Goal: Task Accomplishment & Management: Use online tool/utility

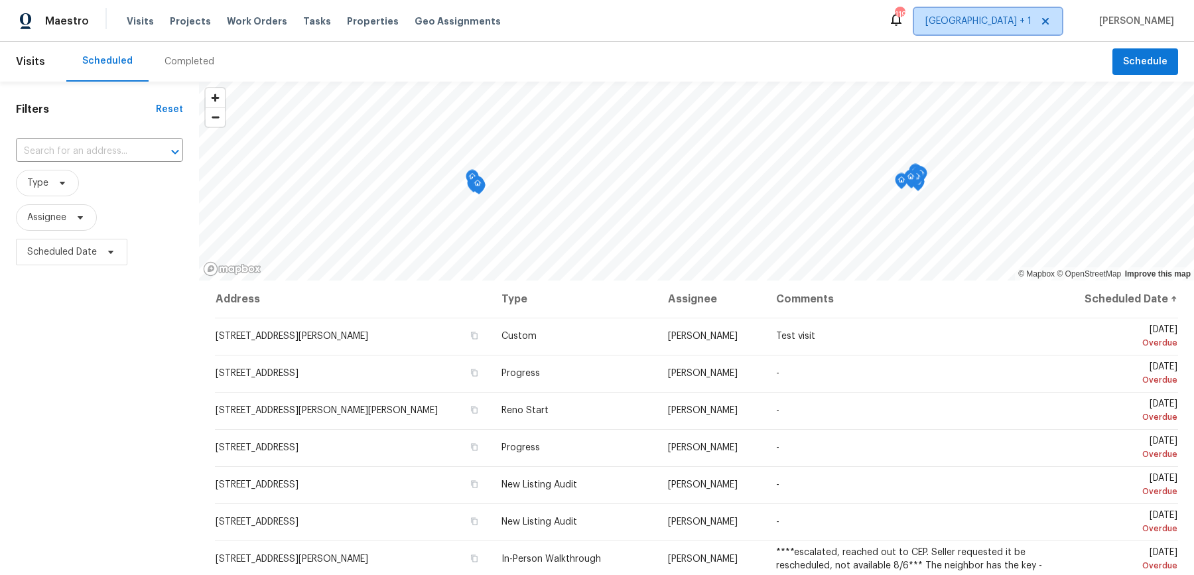
click at [1031, 17] on span "[GEOGRAPHIC_DATA] + 1" at bounding box center [978, 21] width 106 height 13
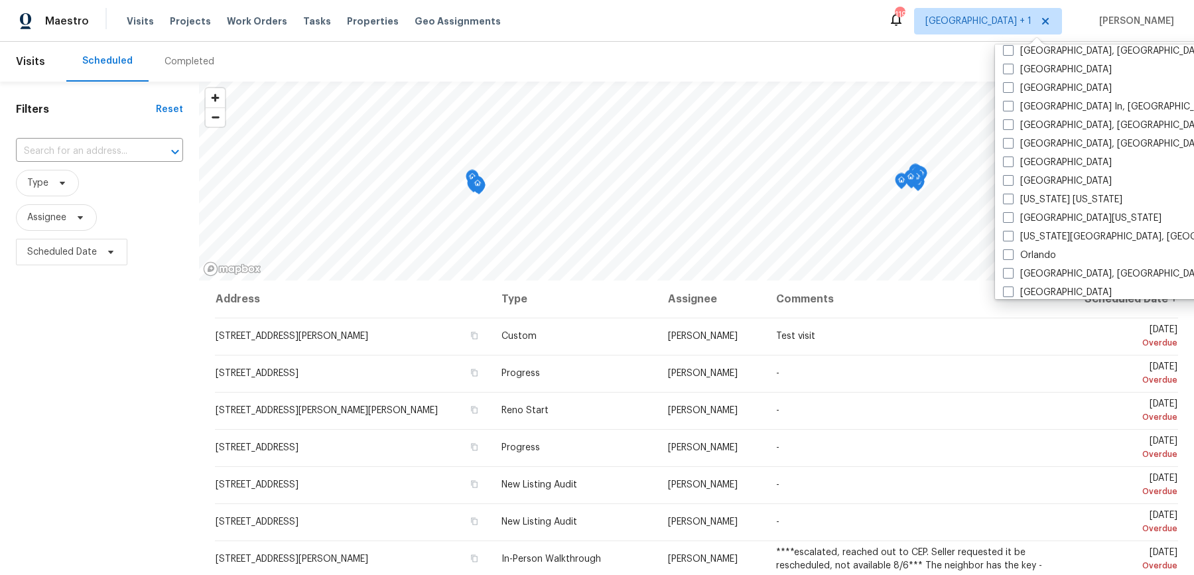
scroll to position [716, 0]
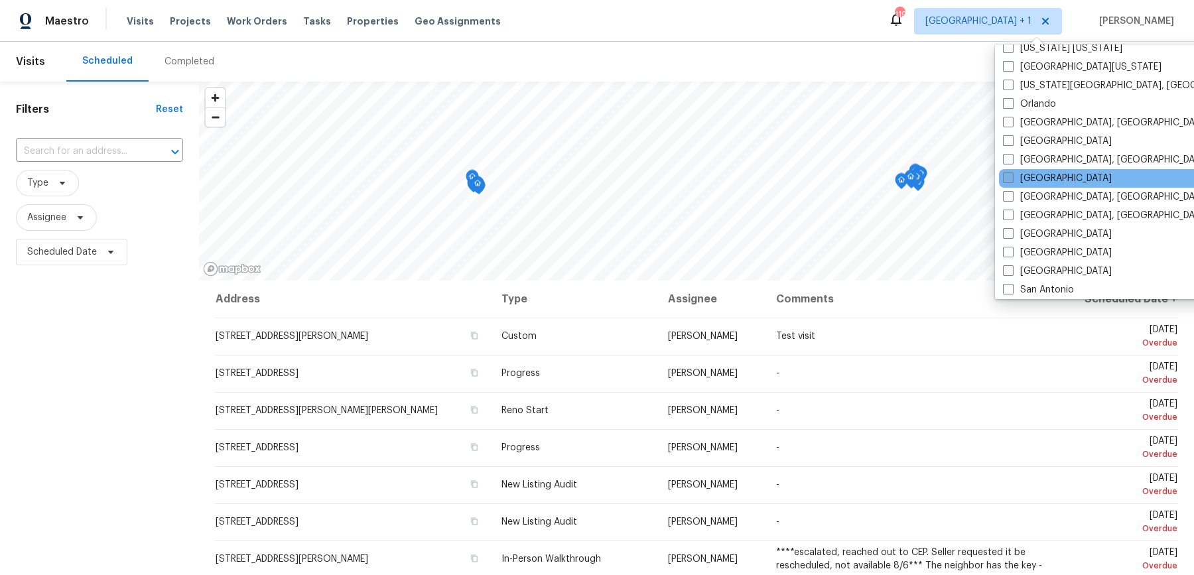
click at [1018, 172] on label "[GEOGRAPHIC_DATA]" at bounding box center [1057, 178] width 109 height 13
click at [1012, 172] on input "[GEOGRAPHIC_DATA]" at bounding box center [1007, 176] width 9 height 9
checkbox input "true"
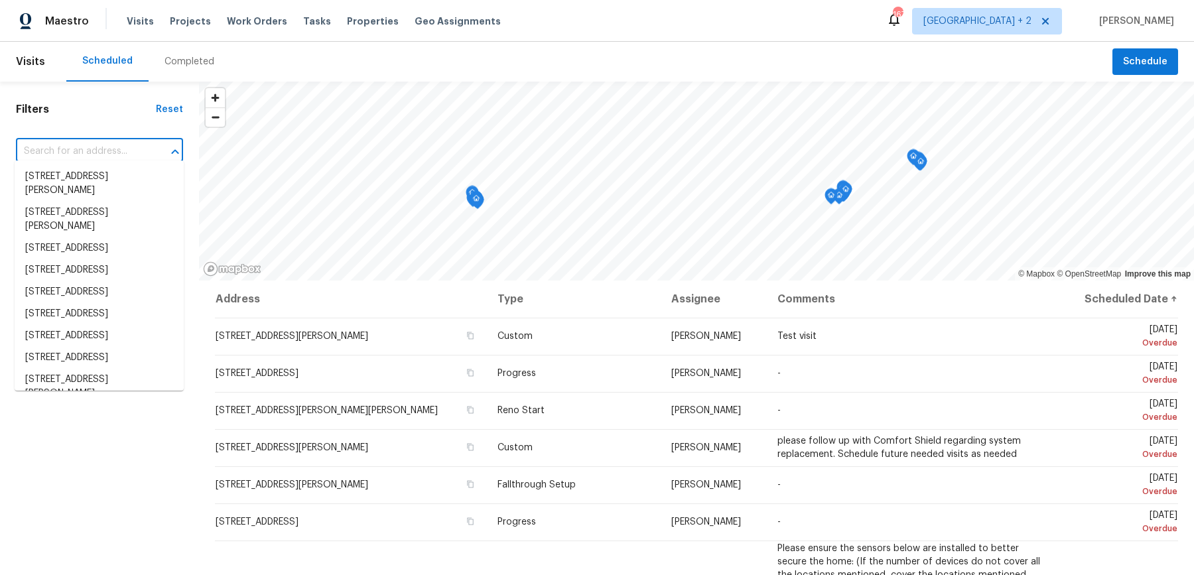
click at [111, 143] on input "text" at bounding box center [81, 151] width 130 height 21
paste input "[STREET_ADDRESS][PERSON_NAME]"
type input "[STREET_ADDRESS][PERSON_NAME]"
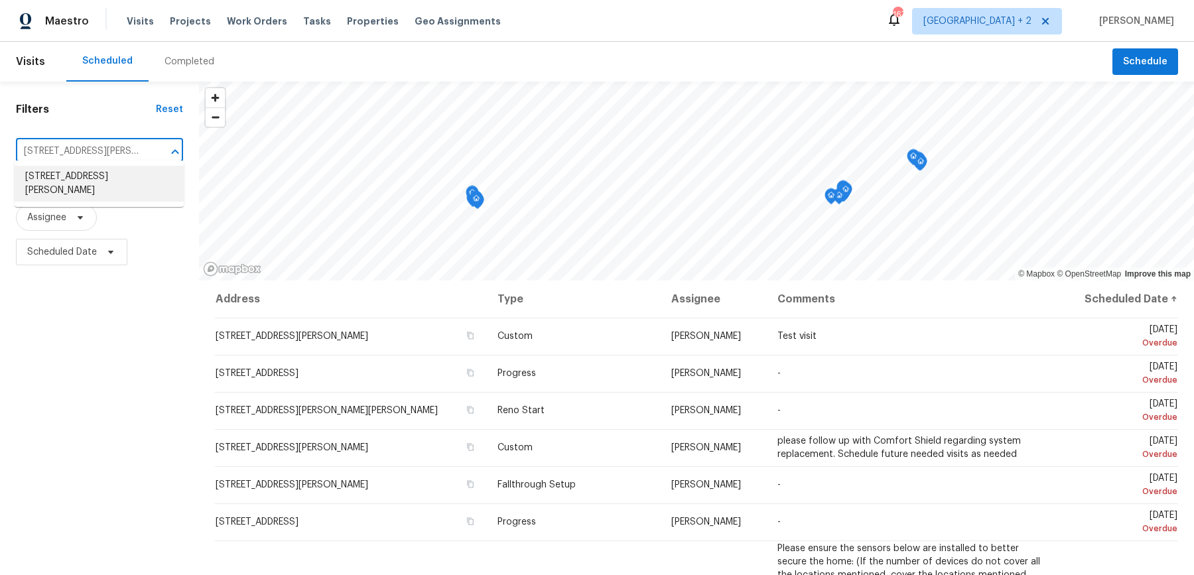
click at [112, 176] on li "[STREET_ADDRESS][PERSON_NAME]" at bounding box center [99, 184] width 169 height 36
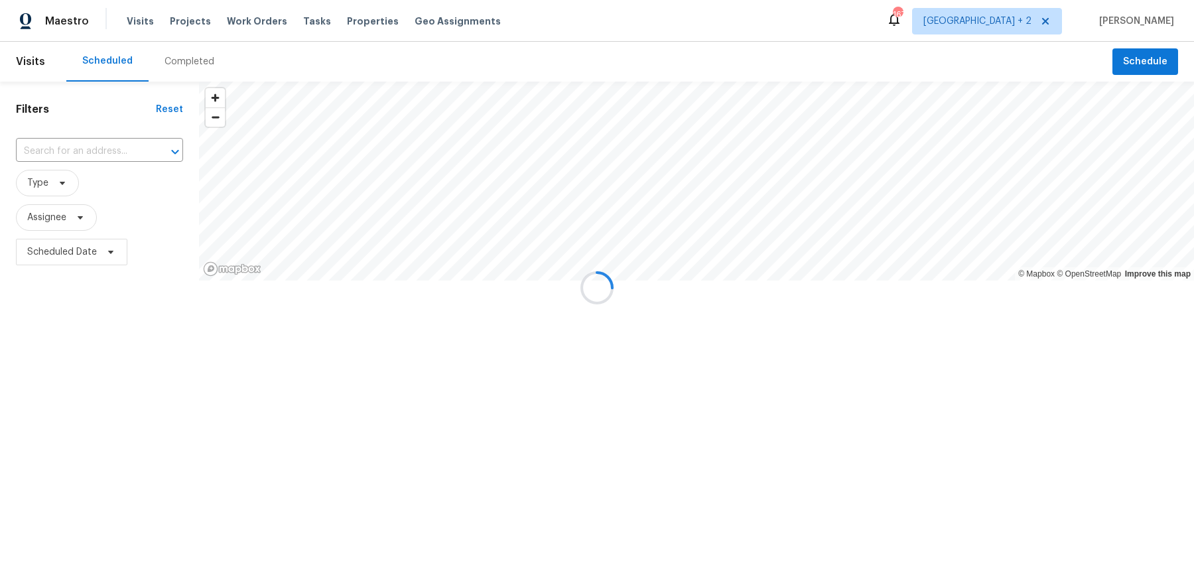
type input "[STREET_ADDRESS][PERSON_NAME]"
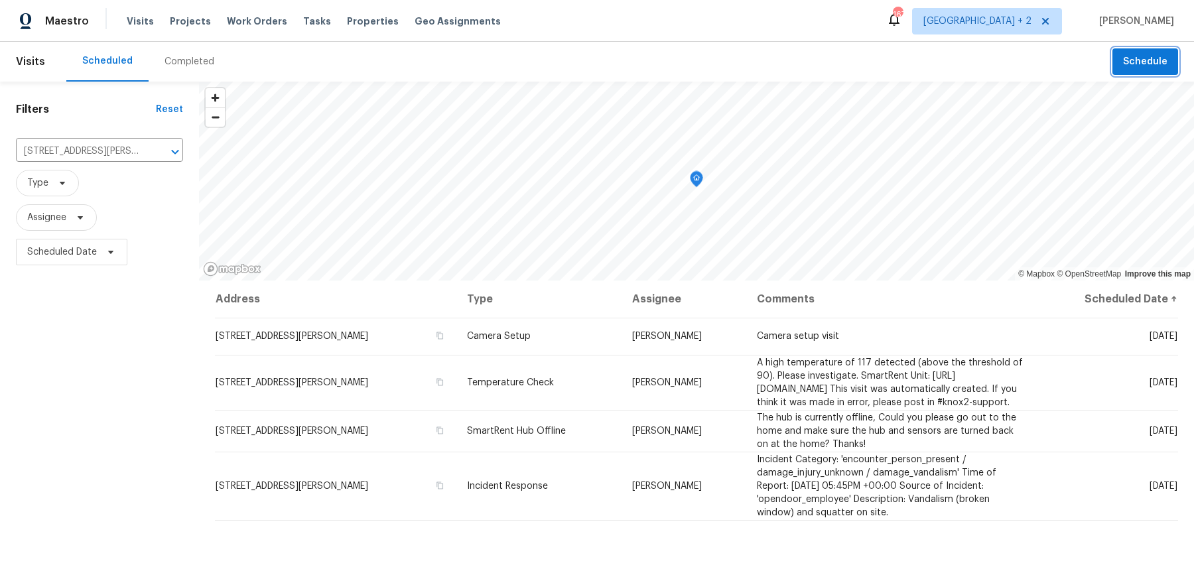
click at [1157, 71] on button "Schedule" at bounding box center [1145, 61] width 66 height 27
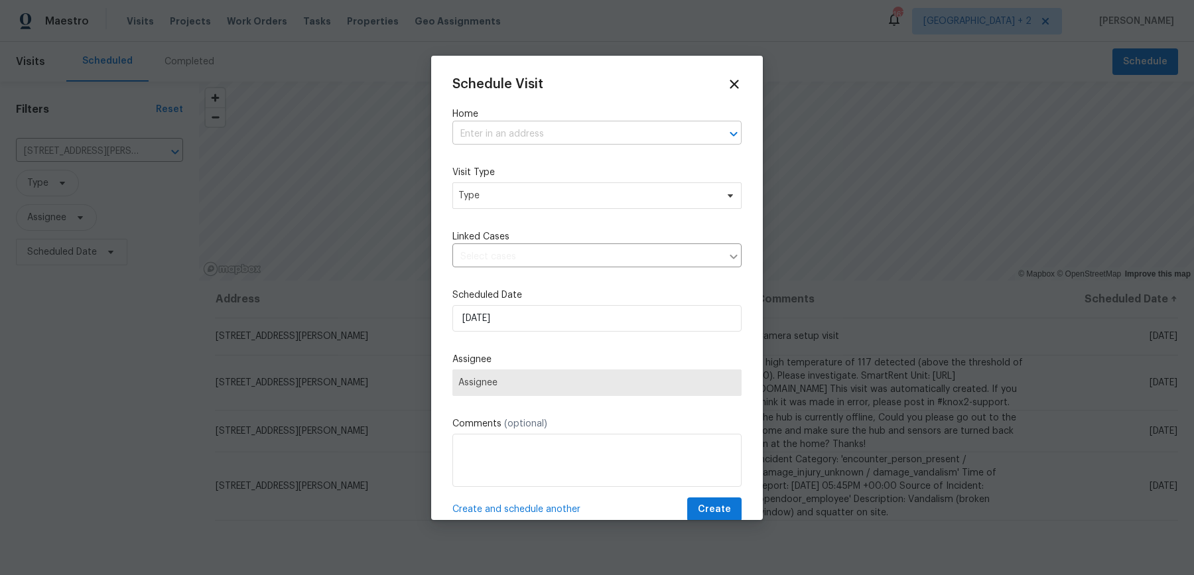
click at [516, 124] on input "text" at bounding box center [578, 134] width 252 height 21
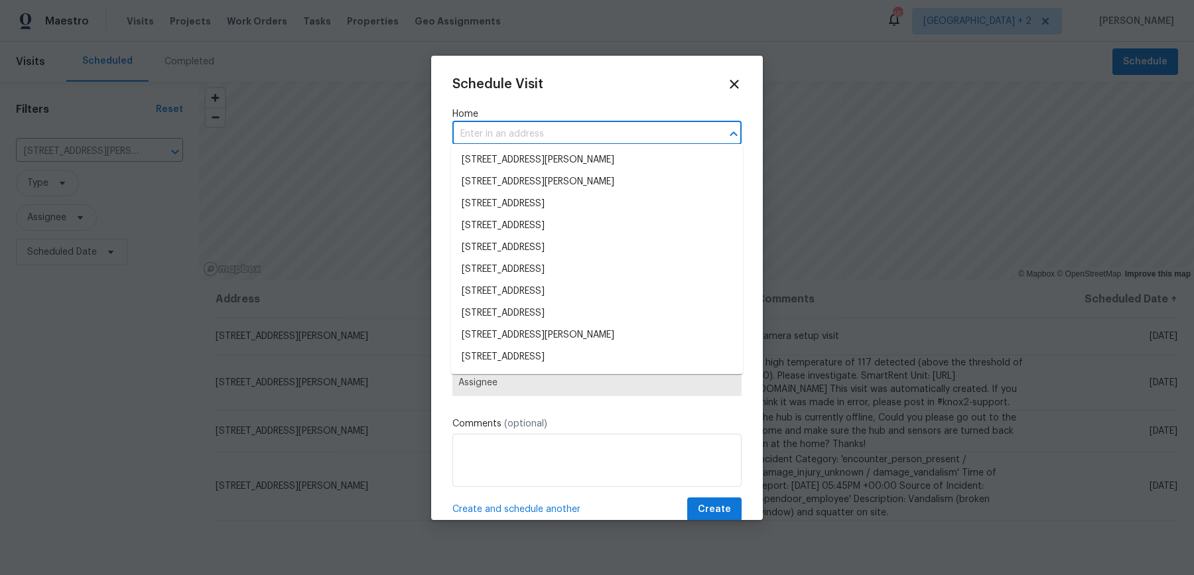
paste input "[STREET_ADDRESS][PERSON_NAME]"
type input "[STREET_ADDRESS][PERSON_NAME]"
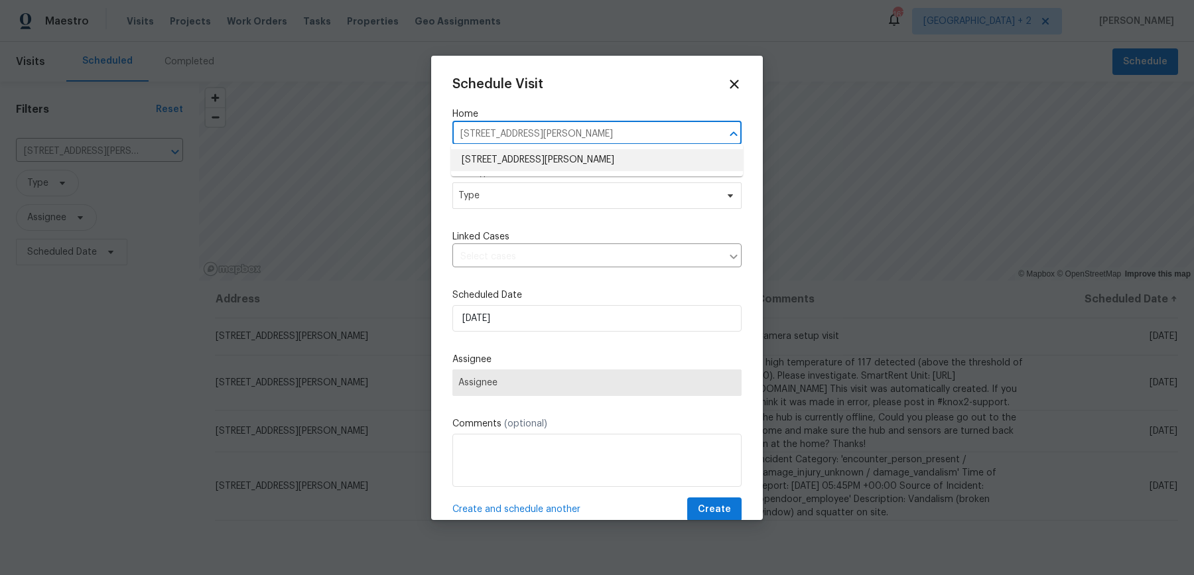
click at [526, 159] on li "[STREET_ADDRESS][PERSON_NAME]" at bounding box center [597, 160] width 292 height 22
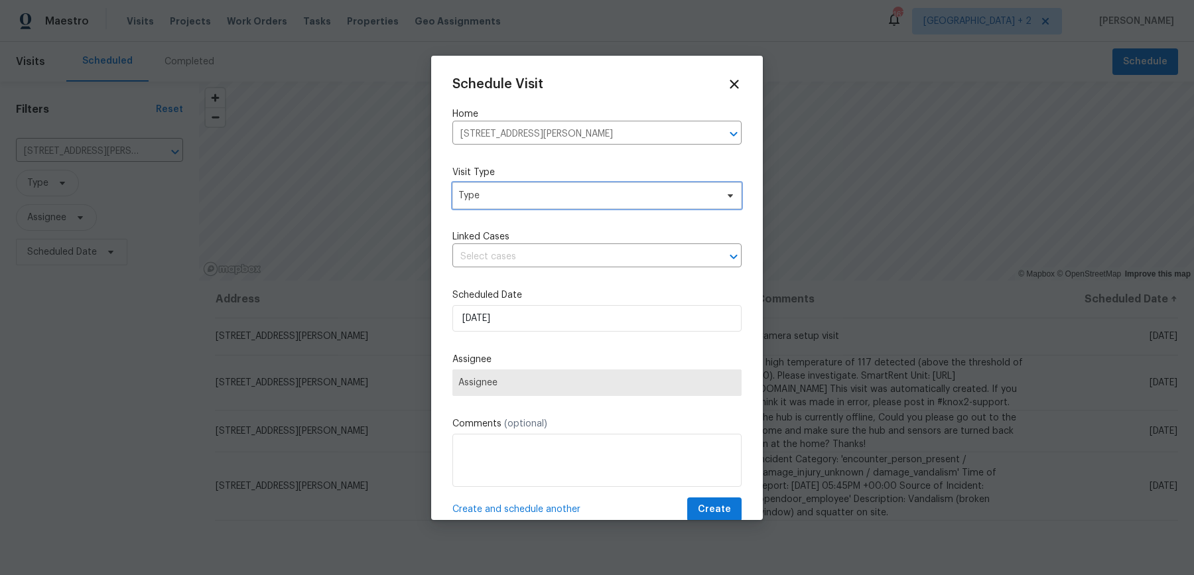
click at [525, 194] on span "Type" at bounding box center [587, 195] width 258 height 13
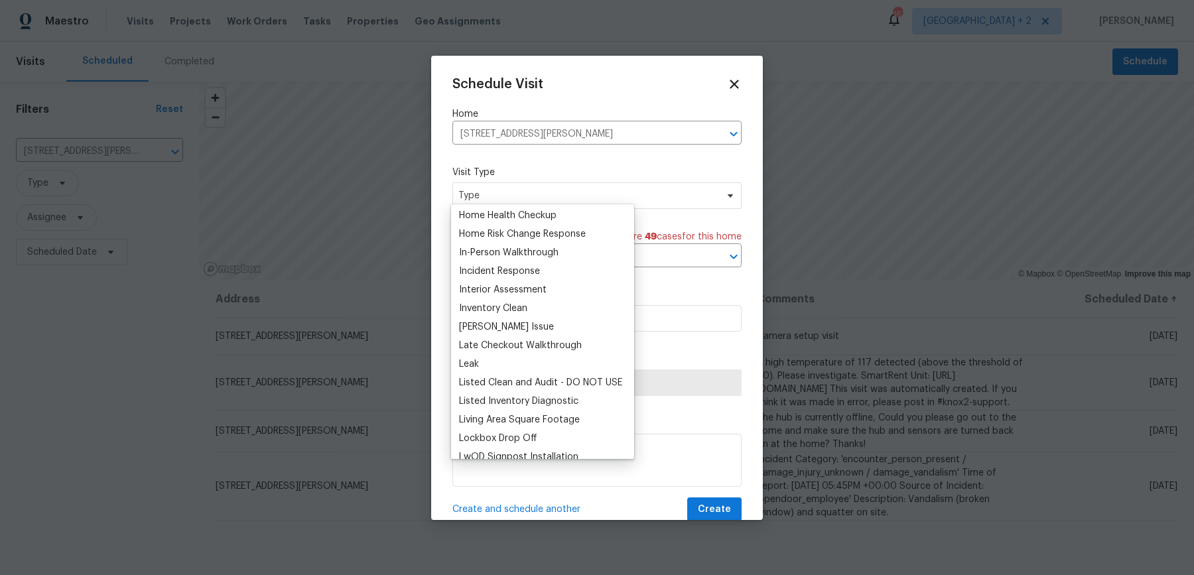
scroll to position [1098, 0]
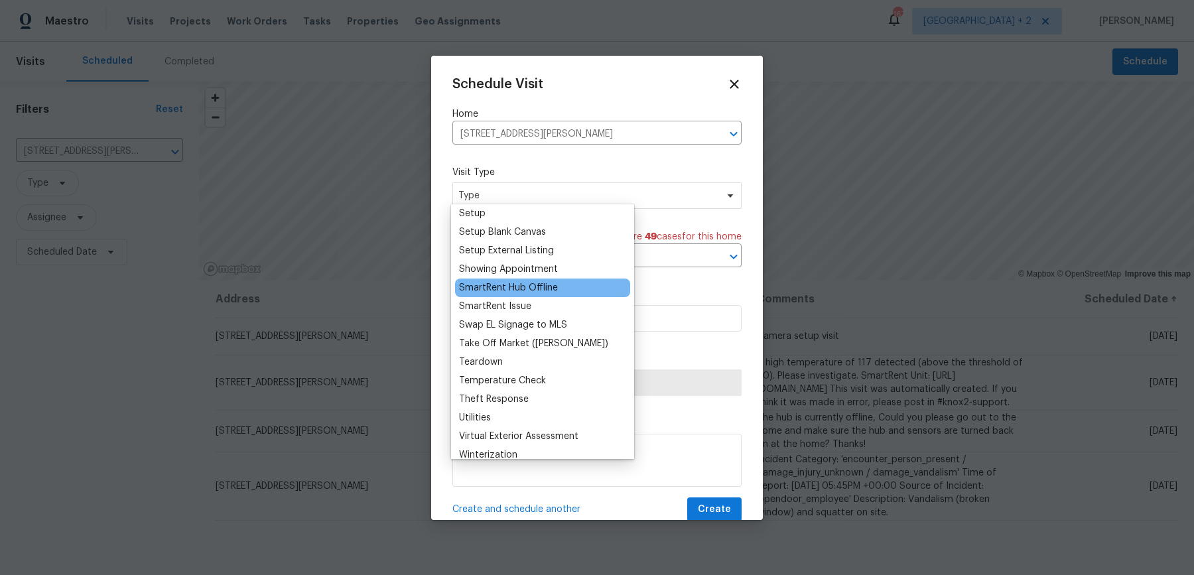
click at [515, 281] on div "SmartRent Hub Offline" at bounding box center [508, 287] width 99 height 13
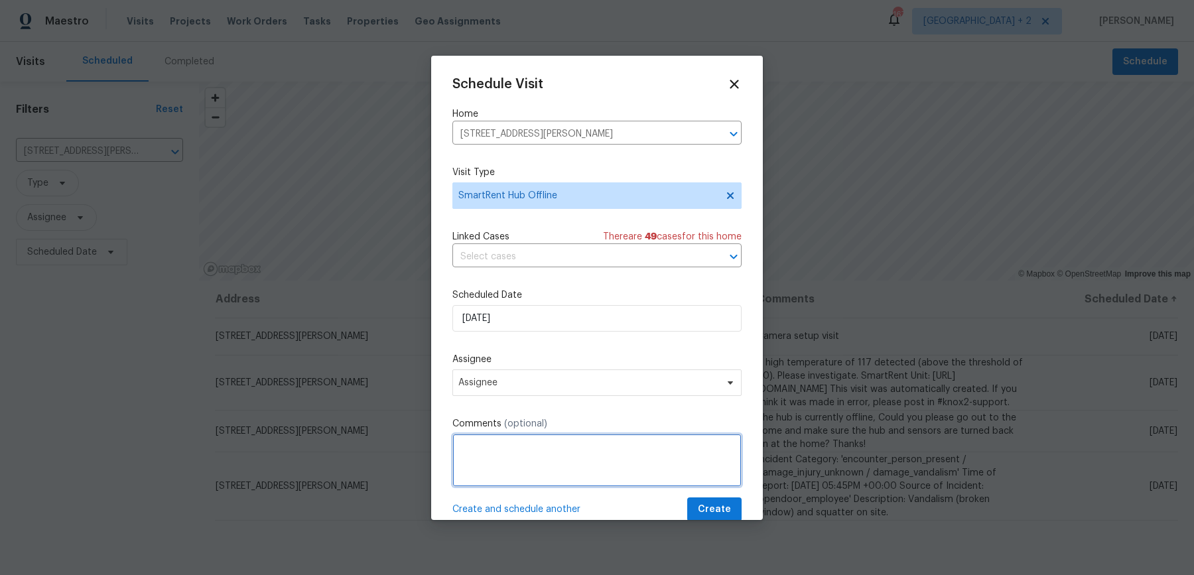
click at [537, 445] on textarea at bounding box center [596, 460] width 289 height 53
paste textarea "The hub is currently offline, Could you please go out to the home and make sure…"
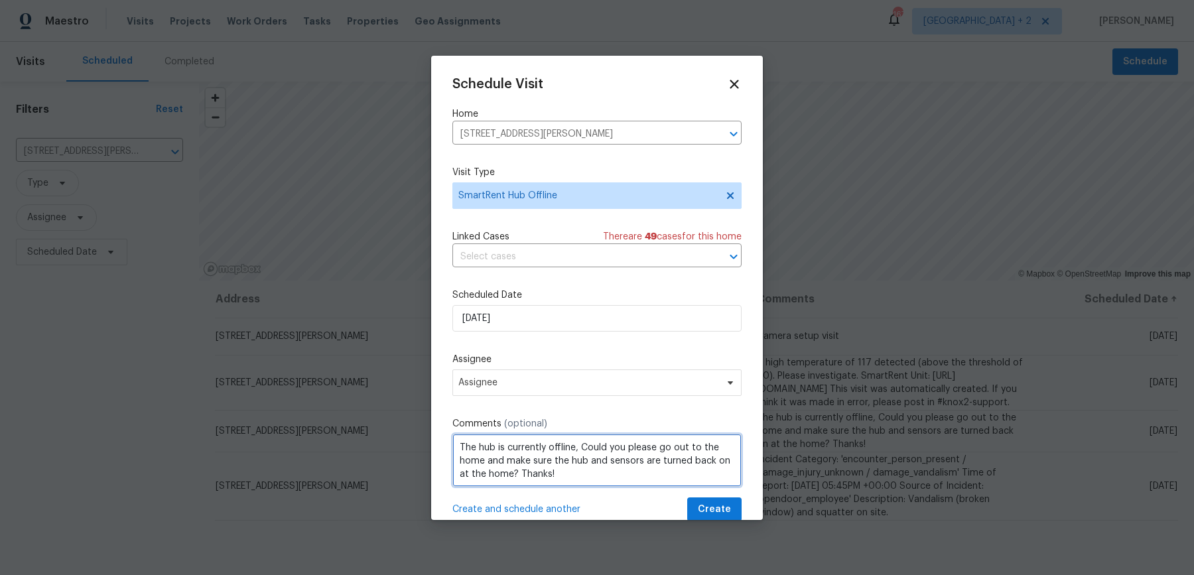
scroll to position [5, 0]
drag, startPoint x: 657, startPoint y: 432, endPoint x: 503, endPoint y: 444, distance: 154.3
click at [503, 444] on textarea "The hub is currently offline, Could you please go out to the home and make sure…" at bounding box center [596, 460] width 289 height 53
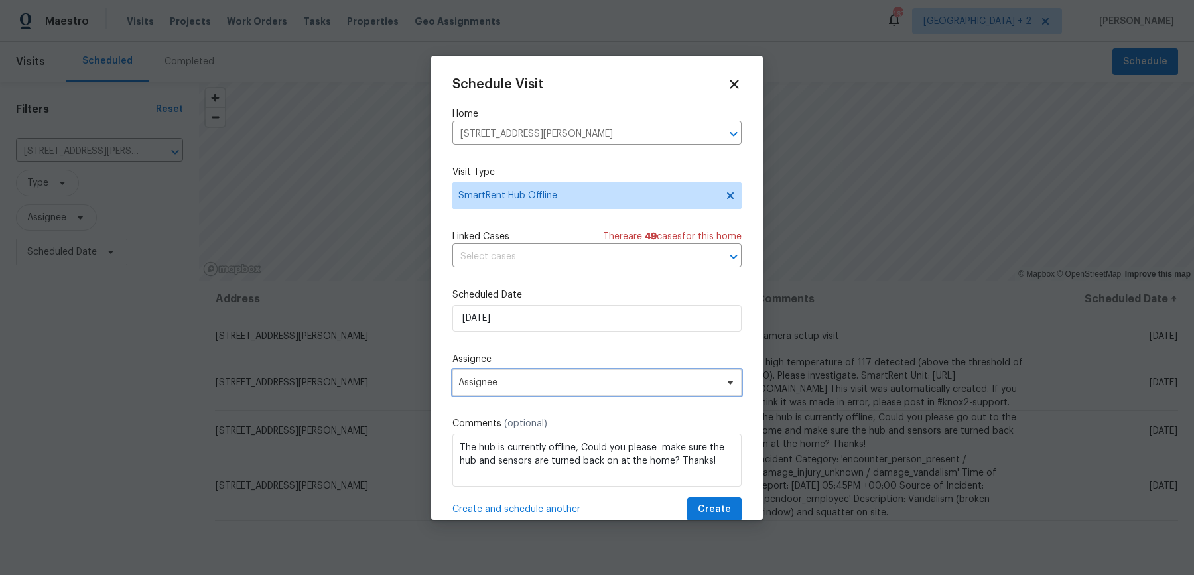
click at [483, 377] on span "Assignee" at bounding box center [588, 382] width 260 height 11
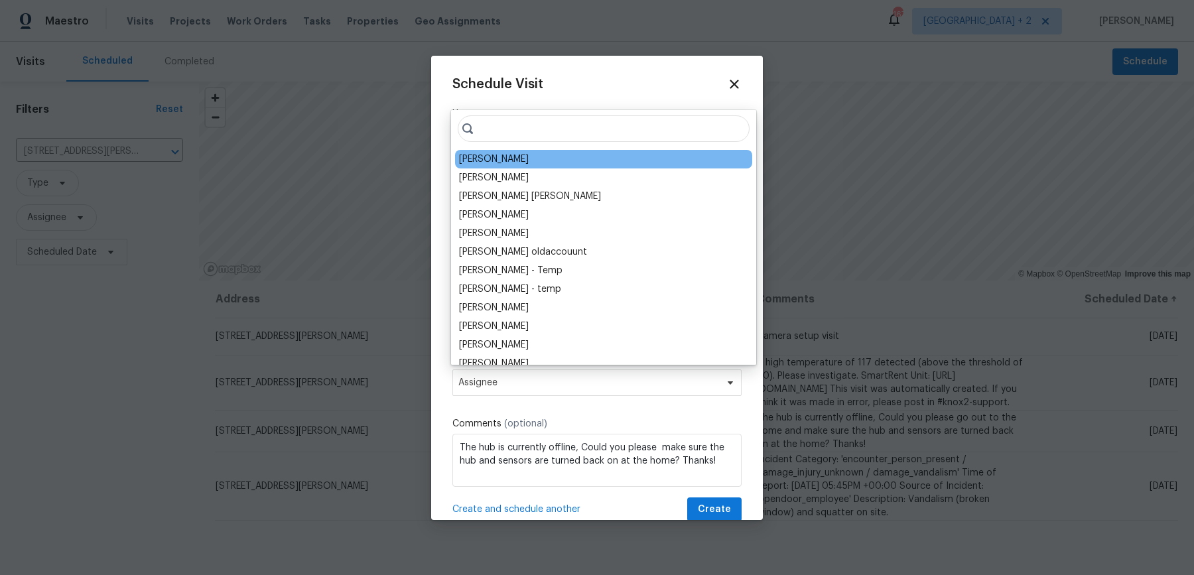
click at [495, 159] on div "[PERSON_NAME]" at bounding box center [494, 159] width 70 height 13
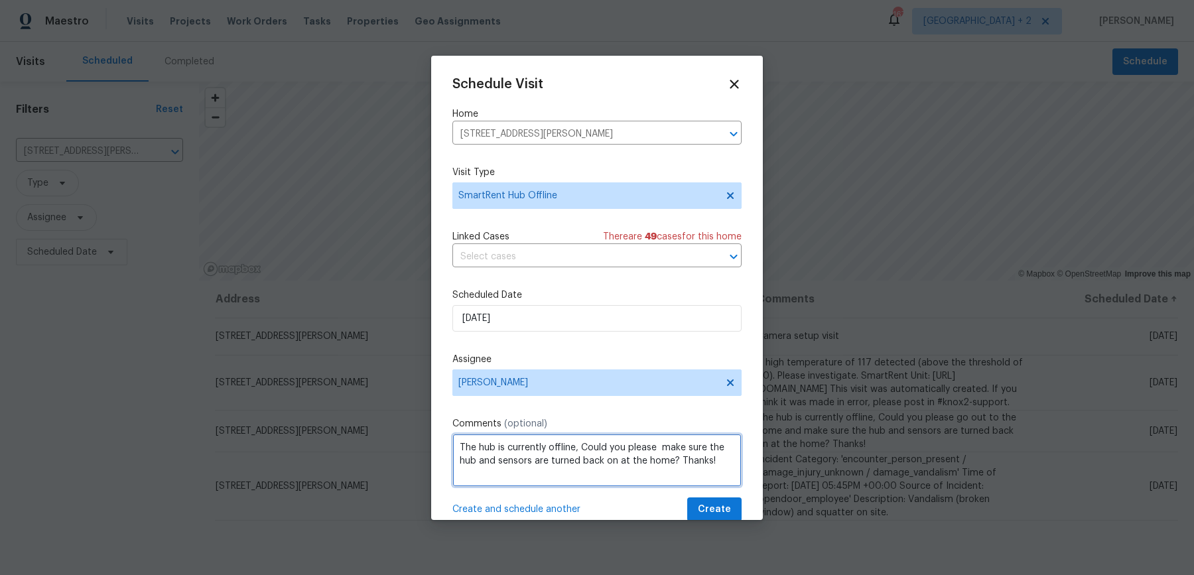
click at [716, 447] on textarea "The hub is currently offline, Could you please make sure the hub and sensors ar…" at bounding box center [596, 460] width 289 height 53
type textarea "The hub is currently offline, Could you please make sure the hub and sensors ar…"
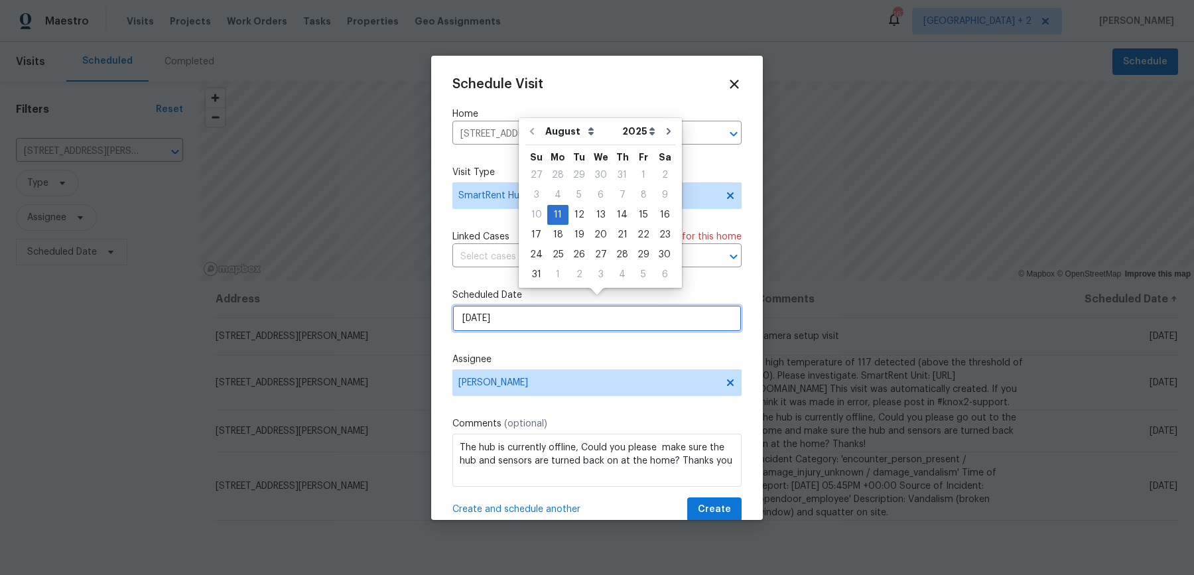
click at [600, 310] on input "[DATE]" at bounding box center [596, 318] width 289 height 27
click at [592, 218] on div "13" at bounding box center [601, 215] width 22 height 19
type input "[DATE]"
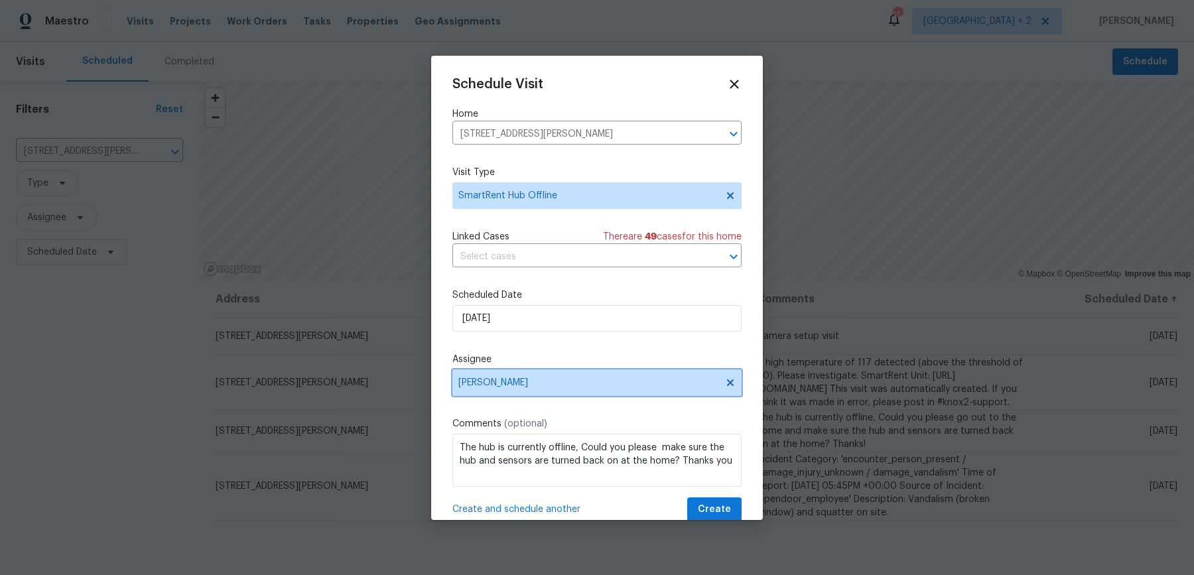
click at [580, 377] on span "[PERSON_NAME]" at bounding box center [588, 382] width 260 height 11
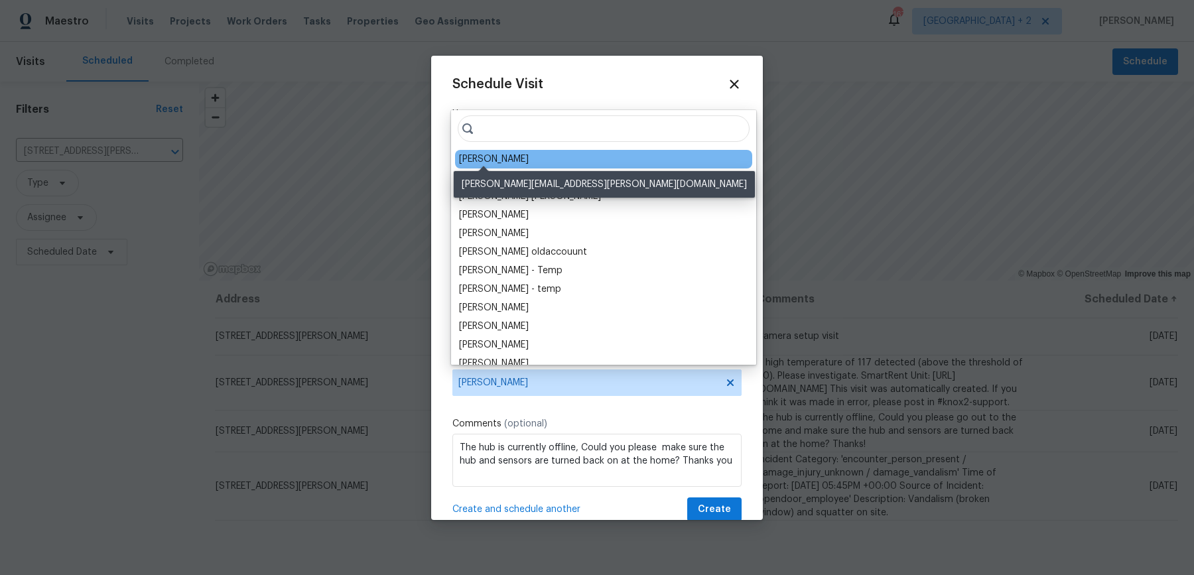
click at [508, 153] on div "[PERSON_NAME]" at bounding box center [494, 159] width 70 height 13
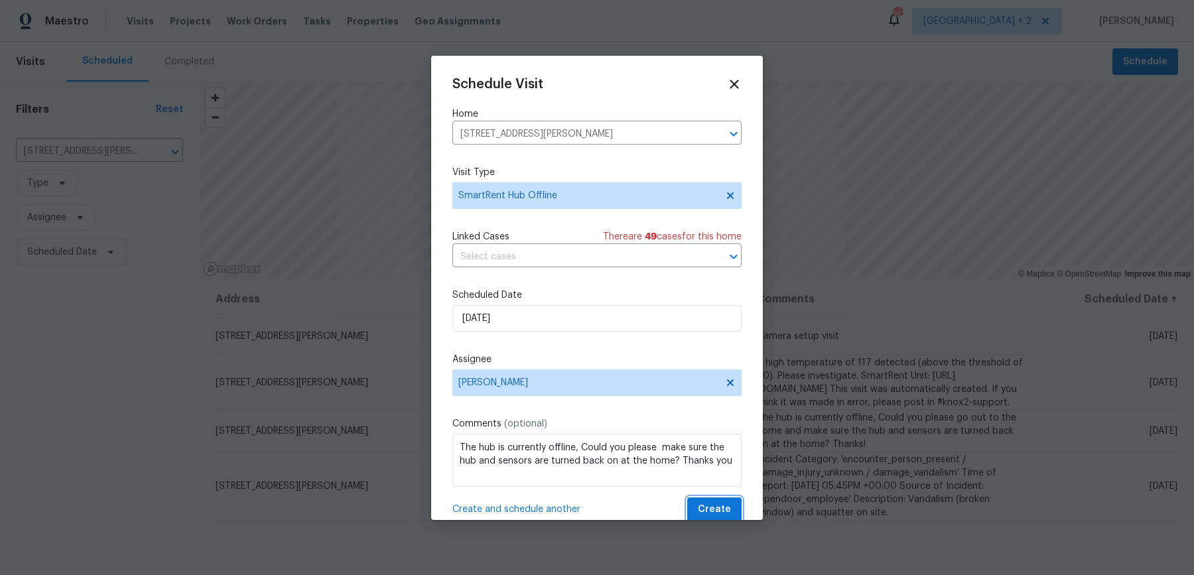
click at [710, 501] on span "Create" at bounding box center [714, 509] width 33 height 17
